Goal: Information Seeking & Learning: Get advice/opinions

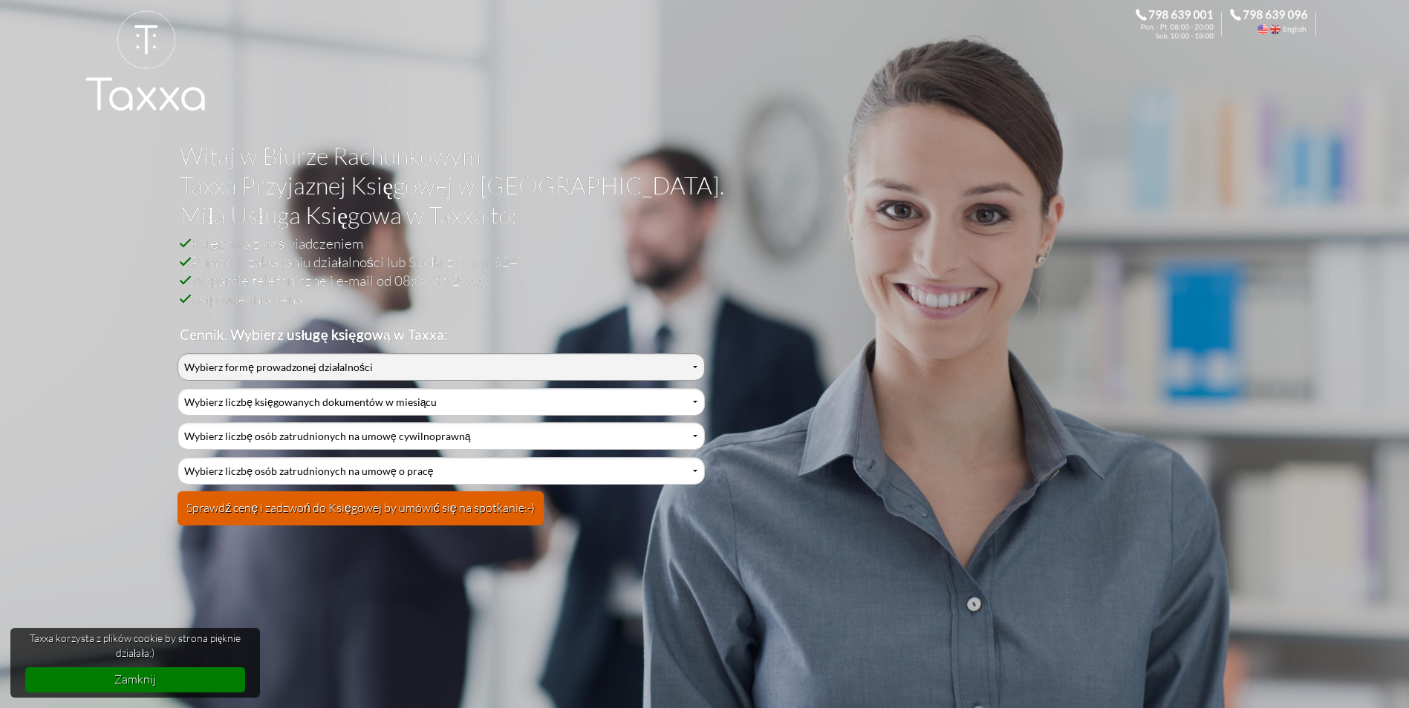
click at [313, 360] on select "Wybierz formę prowadzonej działalności Działalność jednoosobowa Działalność jed…" at bounding box center [440, 366] width 526 height 27
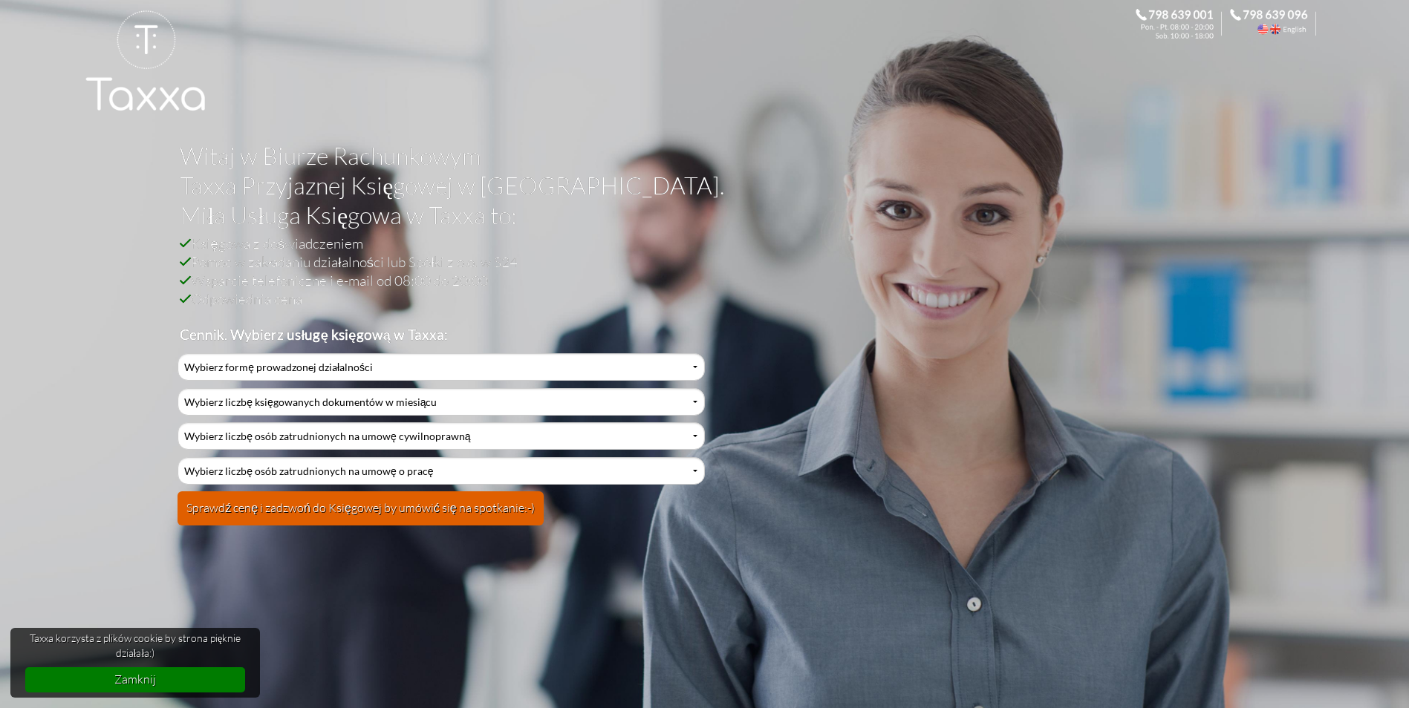
select select "2"
click at [177, 353] on select "Wybierz formę prowadzonej działalności Działalność jednoosobowa Działalność jed…" at bounding box center [440, 366] width 526 height 27
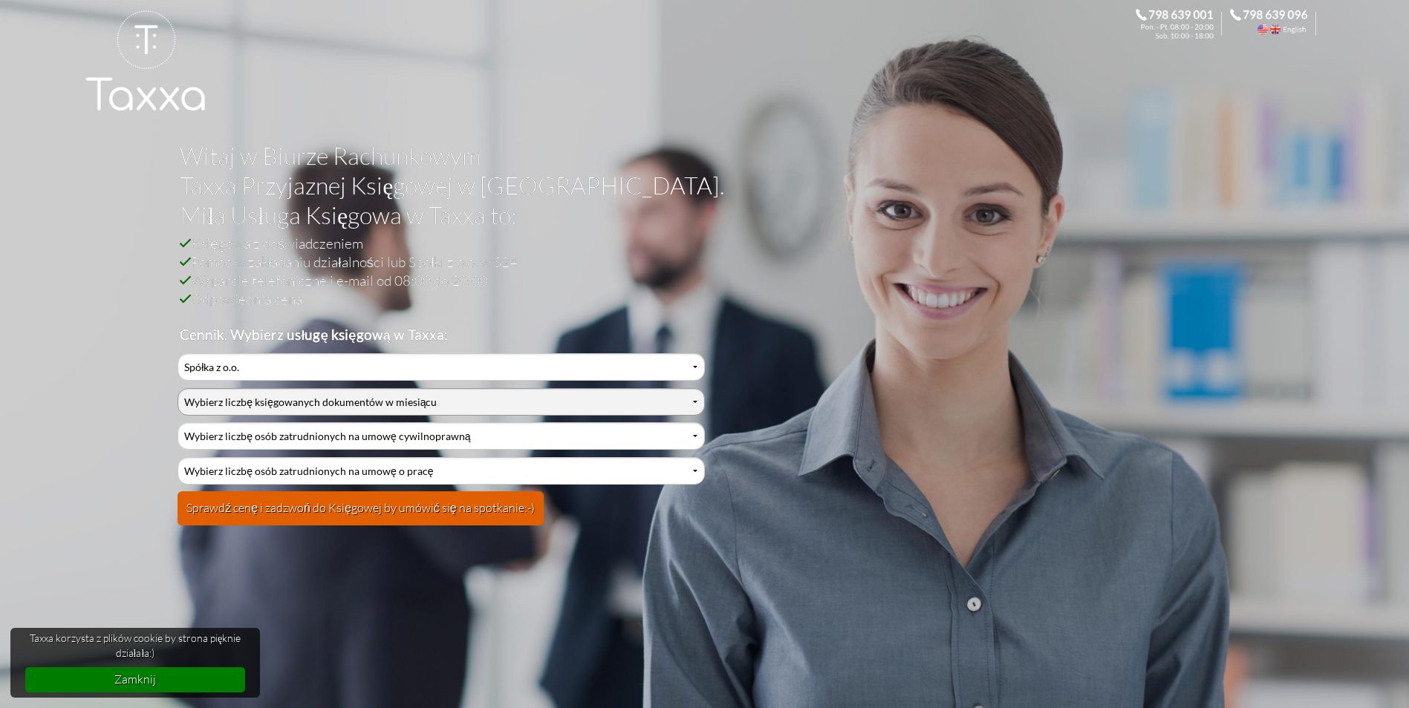
click at [249, 398] on select "Wybierz liczbę księgowanych dokumentów w miesiącu 0-1 2-3 4-5 6-10 11-20 21-30 …" at bounding box center [440, 401] width 526 height 27
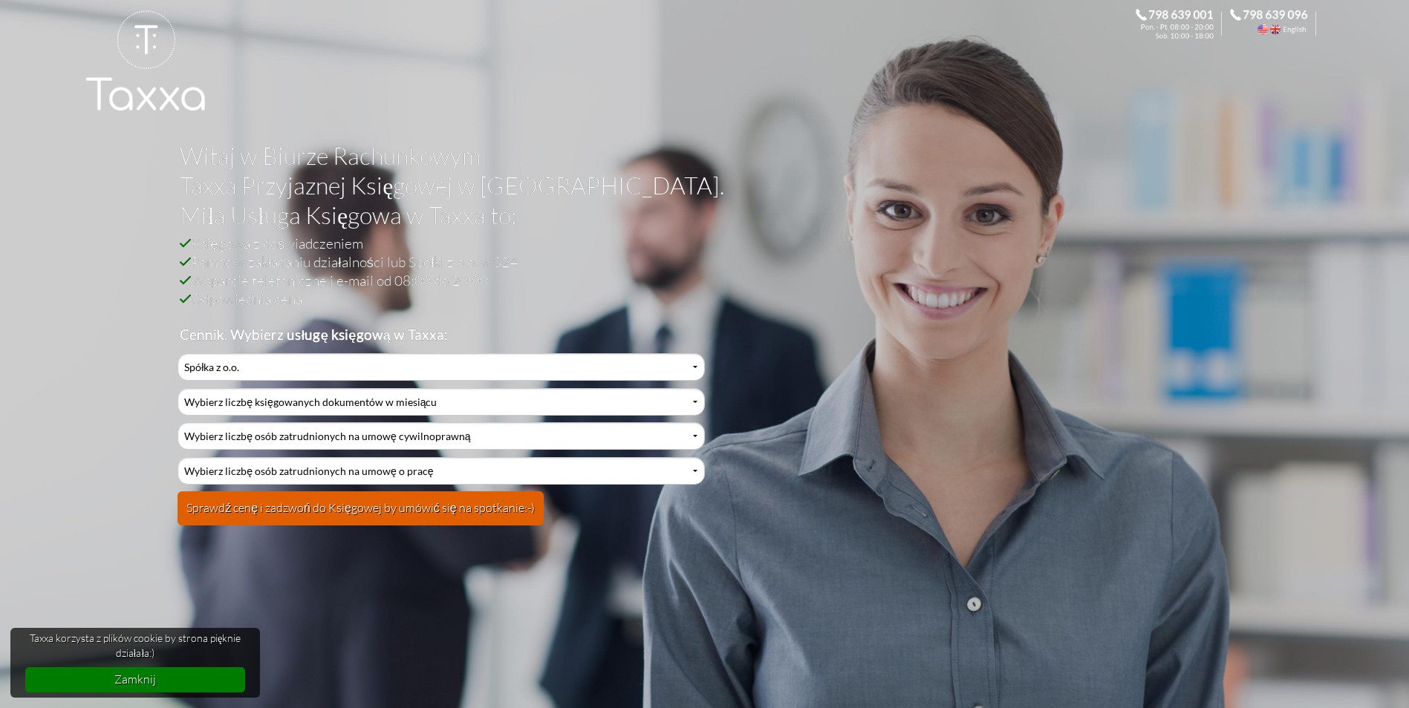
select select "6"
click at [177, 388] on select "Wybierz liczbę księgowanych dokumentów w miesiącu 0-1 2-3 4-5 6-10 11-20 21-30 …" at bounding box center [440, 401] width 526 height 27
click at [216, 438] on select "Wybierz liczbę osób zatrudnionych na umowę cywilnoprawną 0 1 2 3 4 5 6 7 8 9 10…" at bounding box center [440, 436] width 526 height 27
select select "0"
click at [177, 423] on select "Wybierz liczbę osób zatrudnionych na umowę cywilnoprawną 0 1 2 3 4 5 6 7 8 9 10…" at bounding box center [440, 436] width 526 height 27
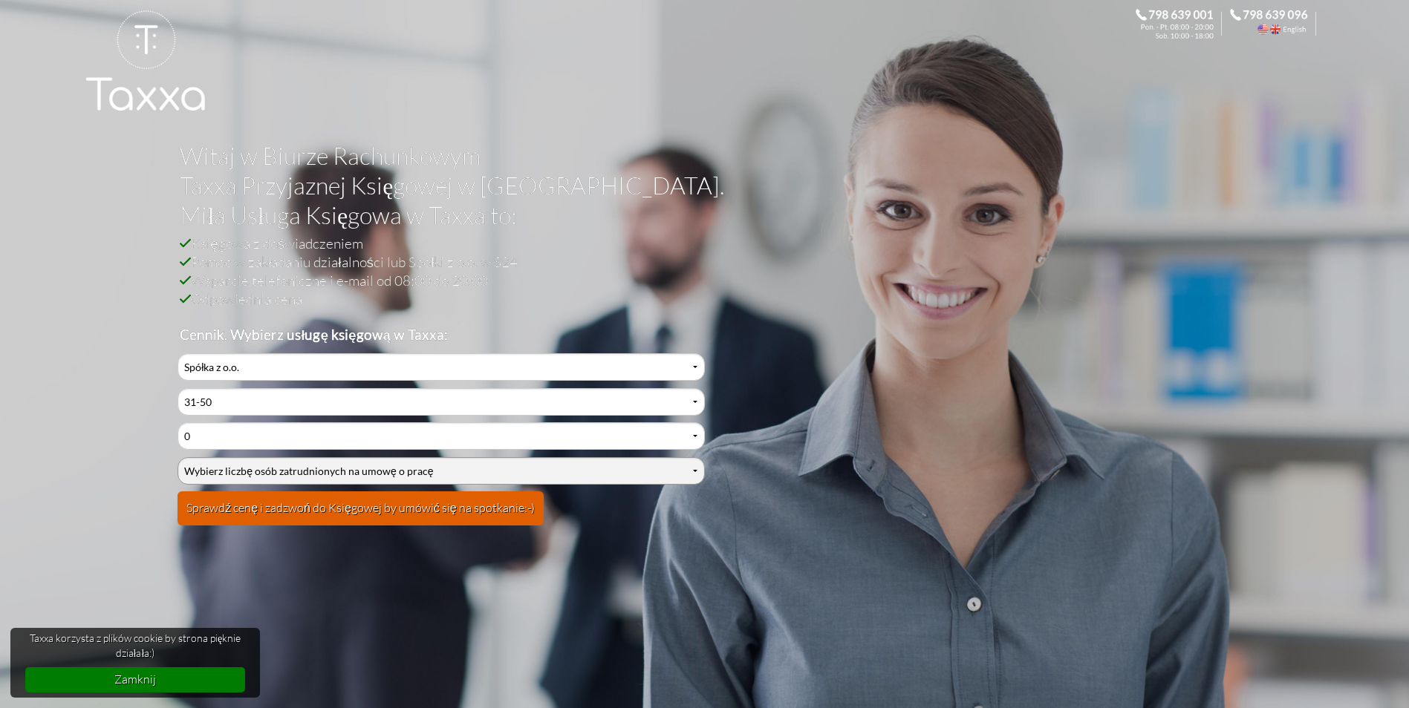
click at [205, 473] on select "Wybierz liczbę osób zatrudnionych na umowę o pracę 0 1 2 3 4 5 6 7 8 9 10 11 12…" at bounding box center [440, 470] width 526 height 27
select select "0"
click at [177, 457] on select "Wybierz liczbę osób zatrudnionych na umowę o pracę 0 1 2 3 4 5 6 7 8 9 10 11 12…" at bounding box center [440, 470] width 526 height 27
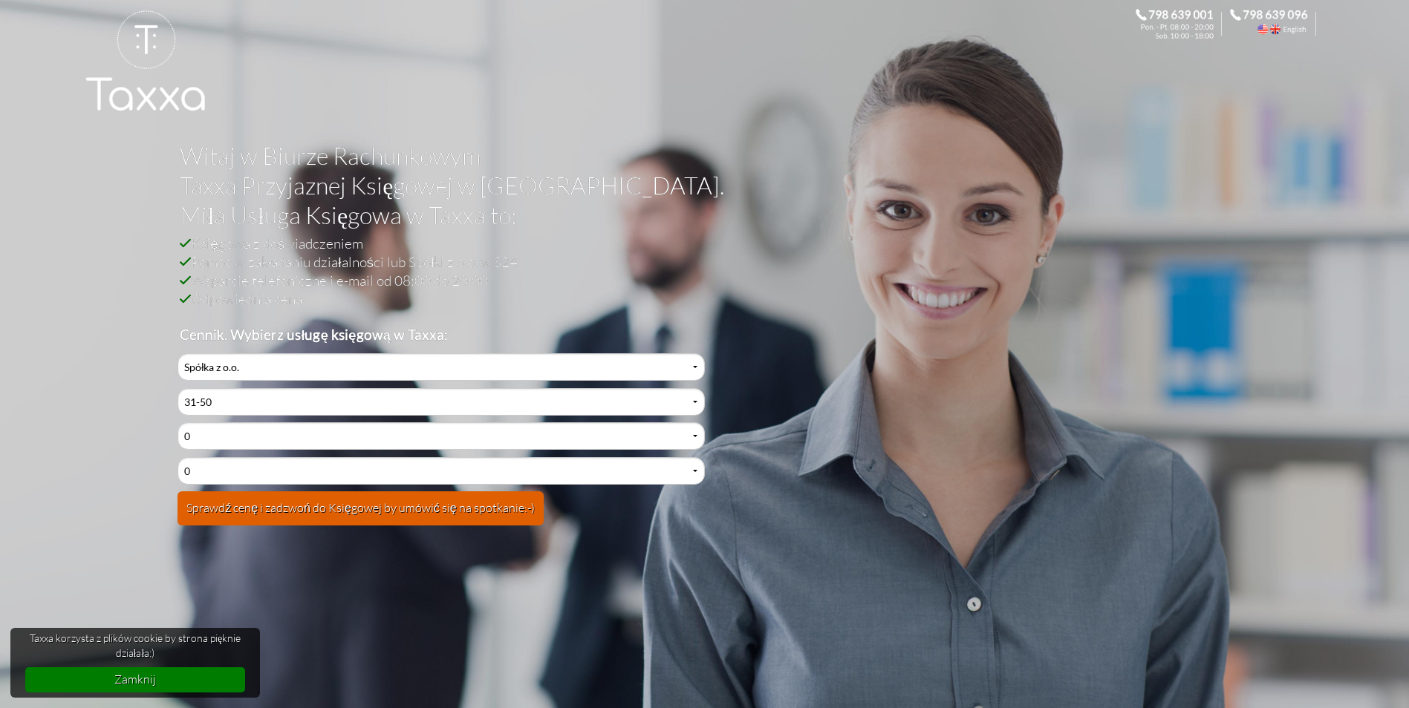
click at [243, 506] on button "Sprawdź cenę i zadzwoń do Księgowej by umówić się na spotkanie:-)" at bounding box center [360, 509] width 366 height 34
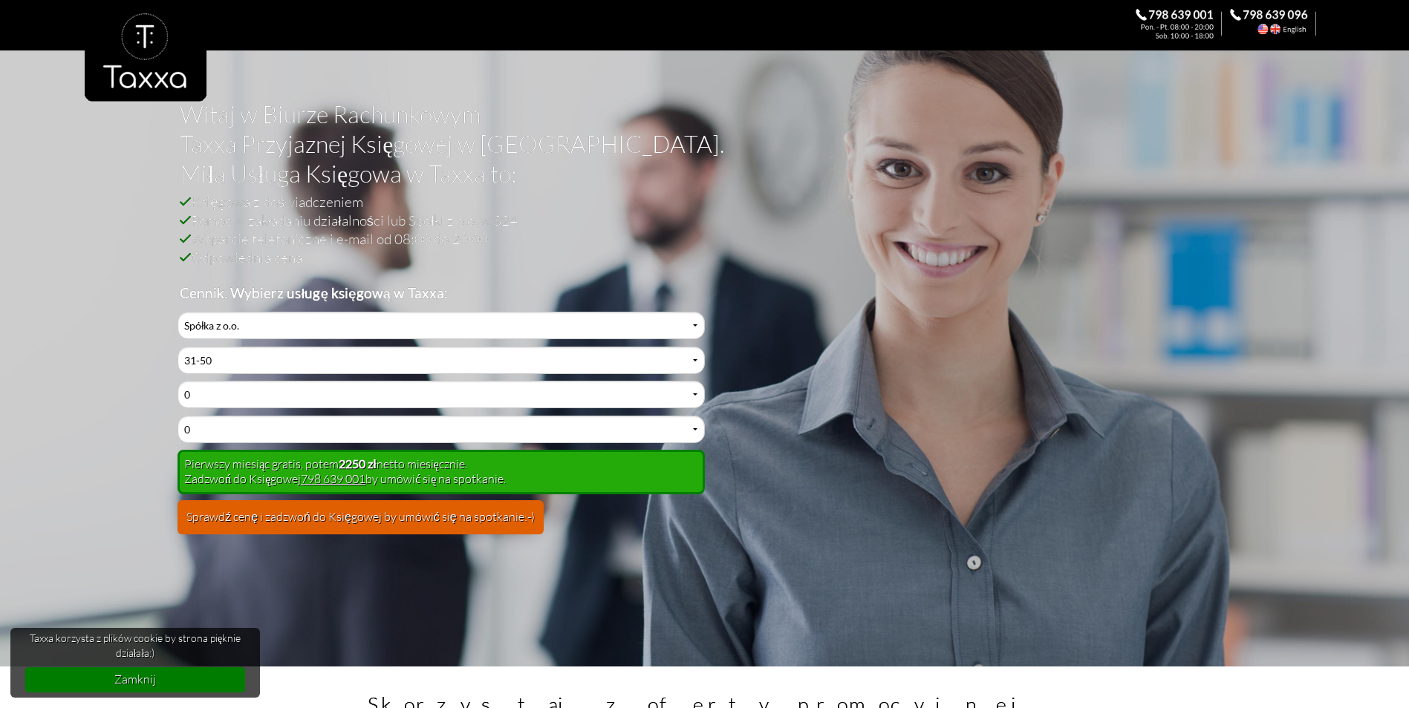
scroll to position [74, 0]
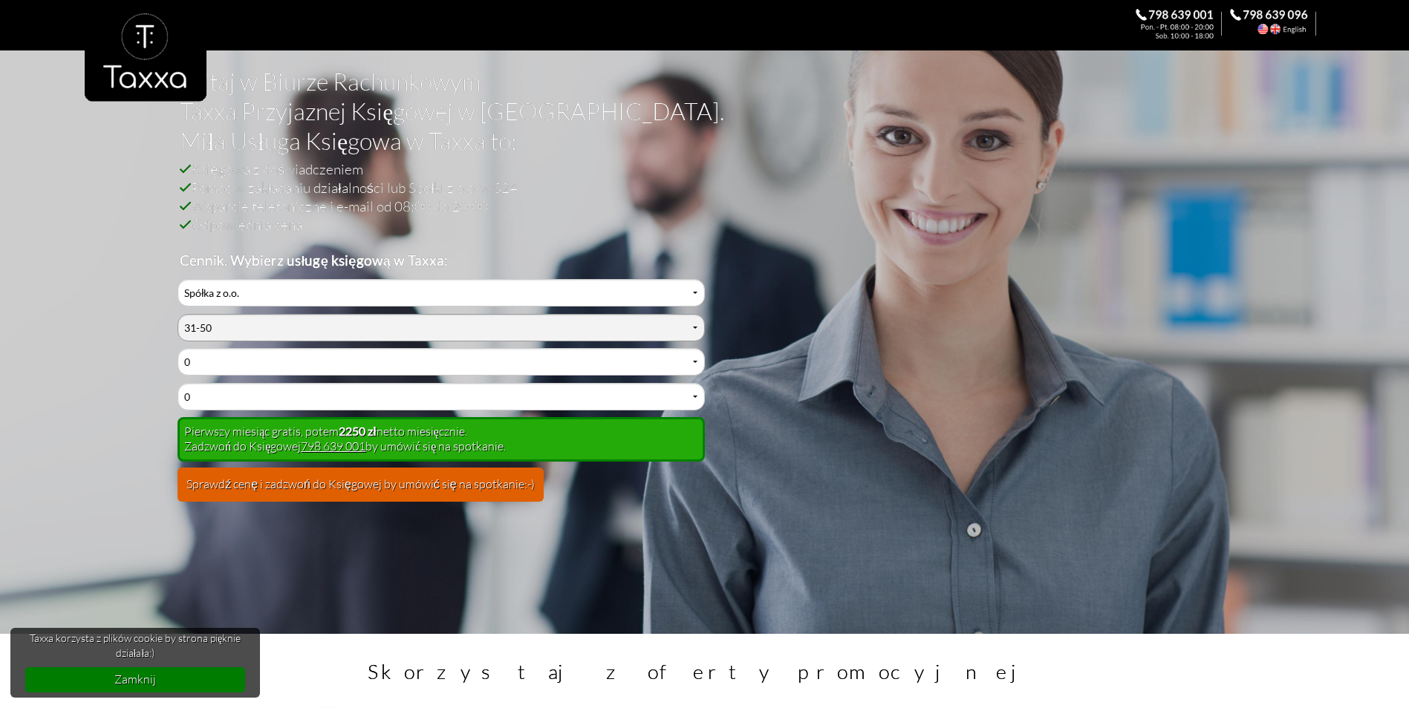
click at [206, 330] on select "Wybierz liczbę księgowanych dokumentów w miesiącu 0-1 2-3 4-5 6-10 11-20 21-30 …" at bounding box center [440, 327] width 526 height 27
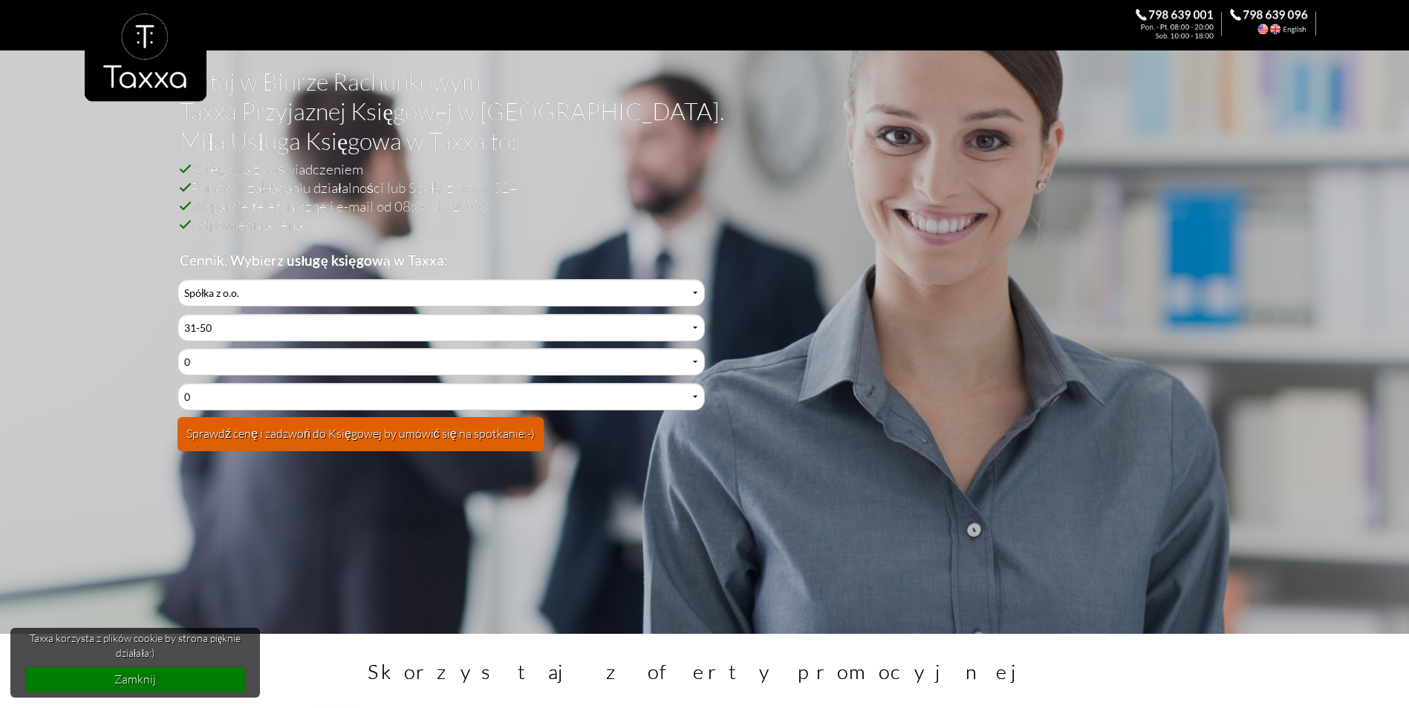
select select "3"
click at [177, 314] on select "Wybierz liczbę księgowanych dokumentów w miesiącu 0-1 2-3 4-5 6-10 11-20 21-30 …" at bounding box center [440, 327] width 526 height 27
click at [214, 437] on button "Sprawdź cenę i zadzwoń do Księgowej by umówić się na spotkanie:-)" at bounding box center [360, 434] width 366 height 34
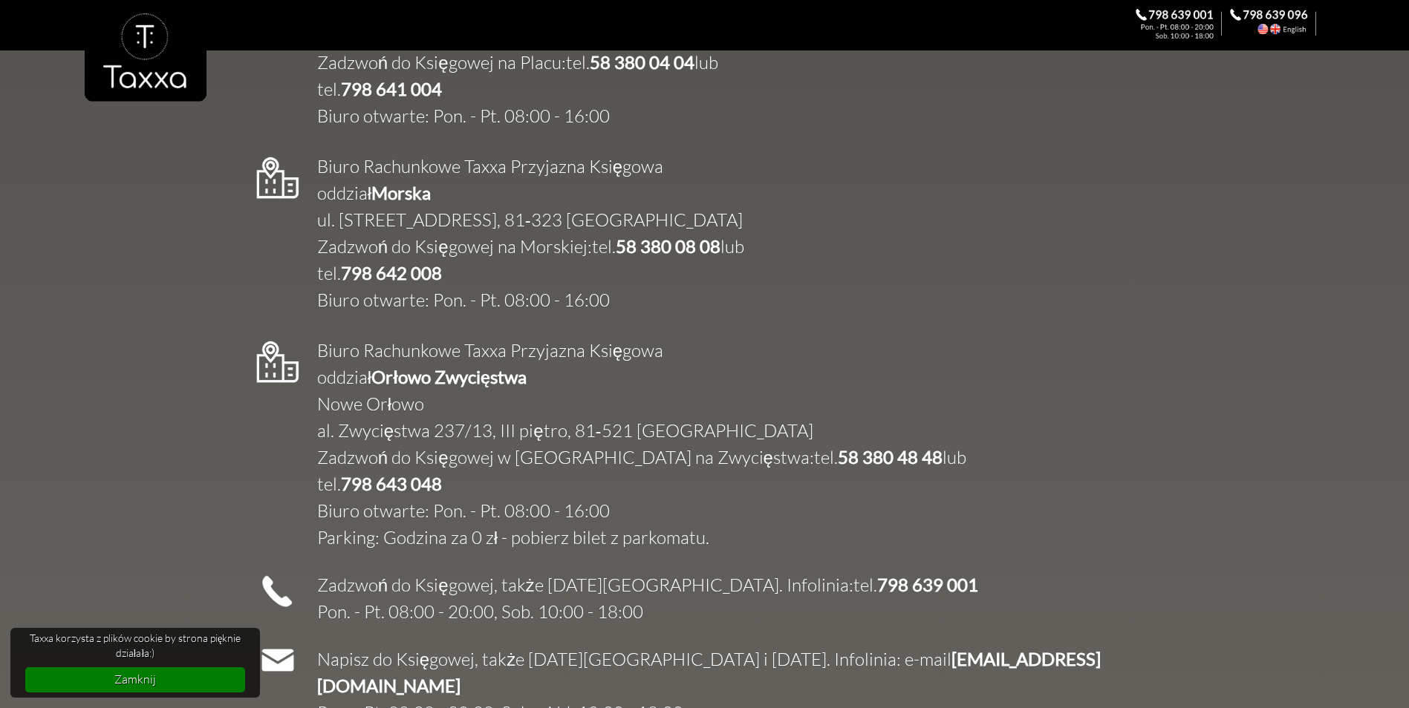
scroll to position [2302, 0]
